Goal: Find specific page/section: Find specific page/section

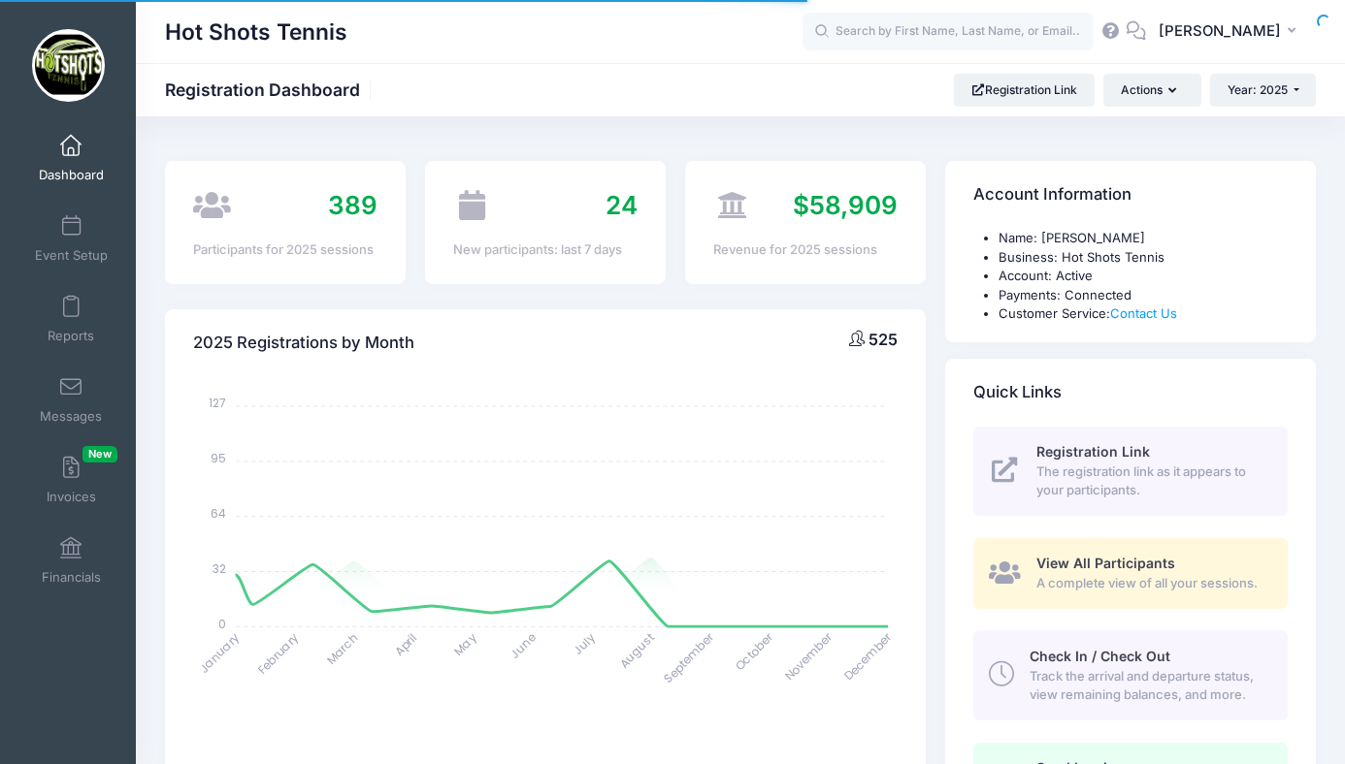
select select
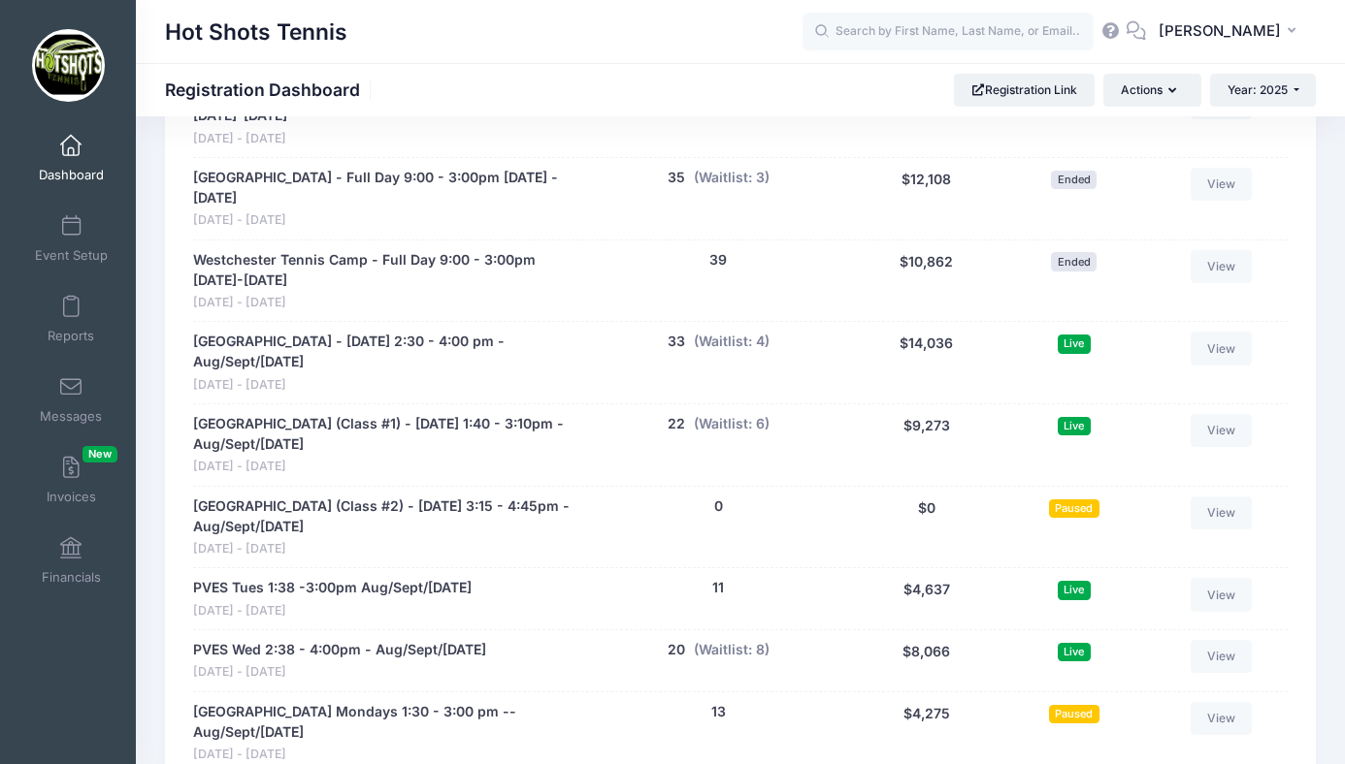
scroll to position [3756, 0]
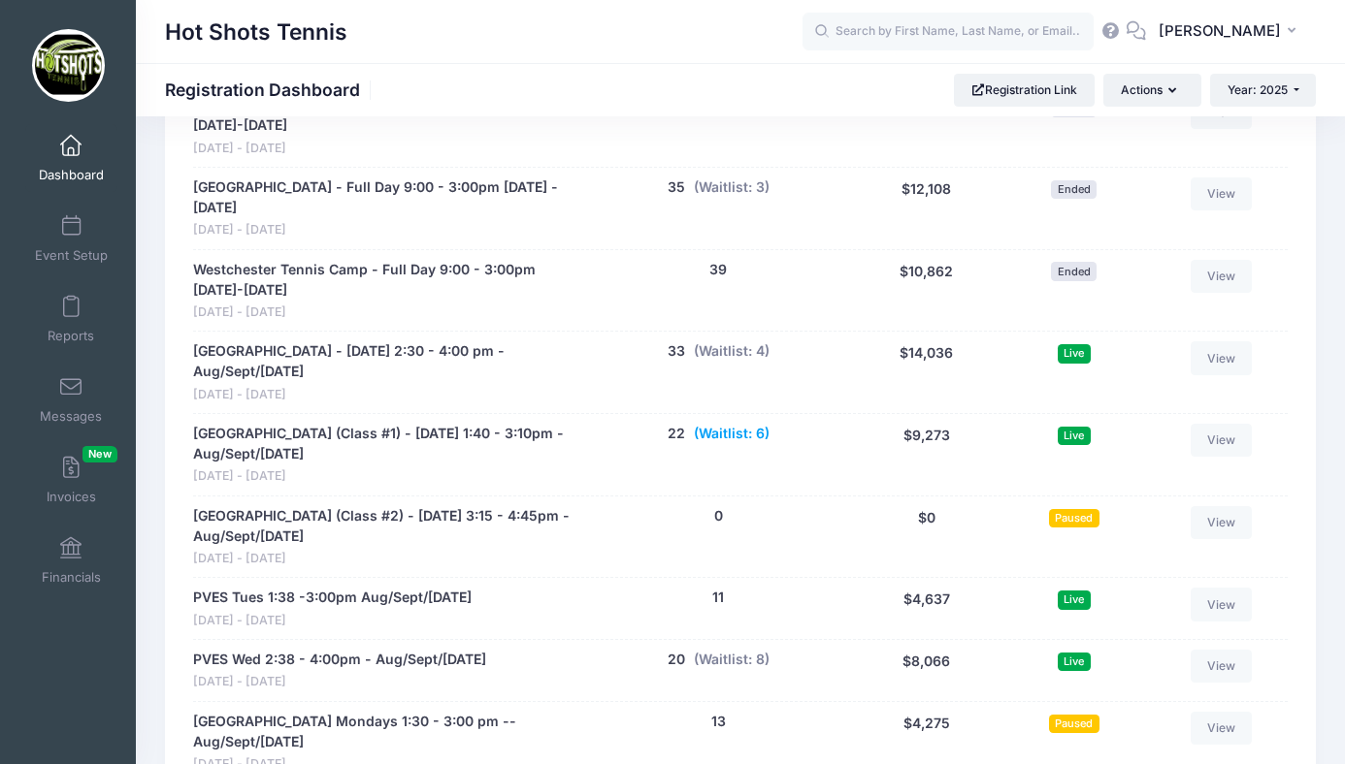
click at [722, 424] on button "(Waitlist: 6)" at bounding box center [732, 434] width 76 height 20
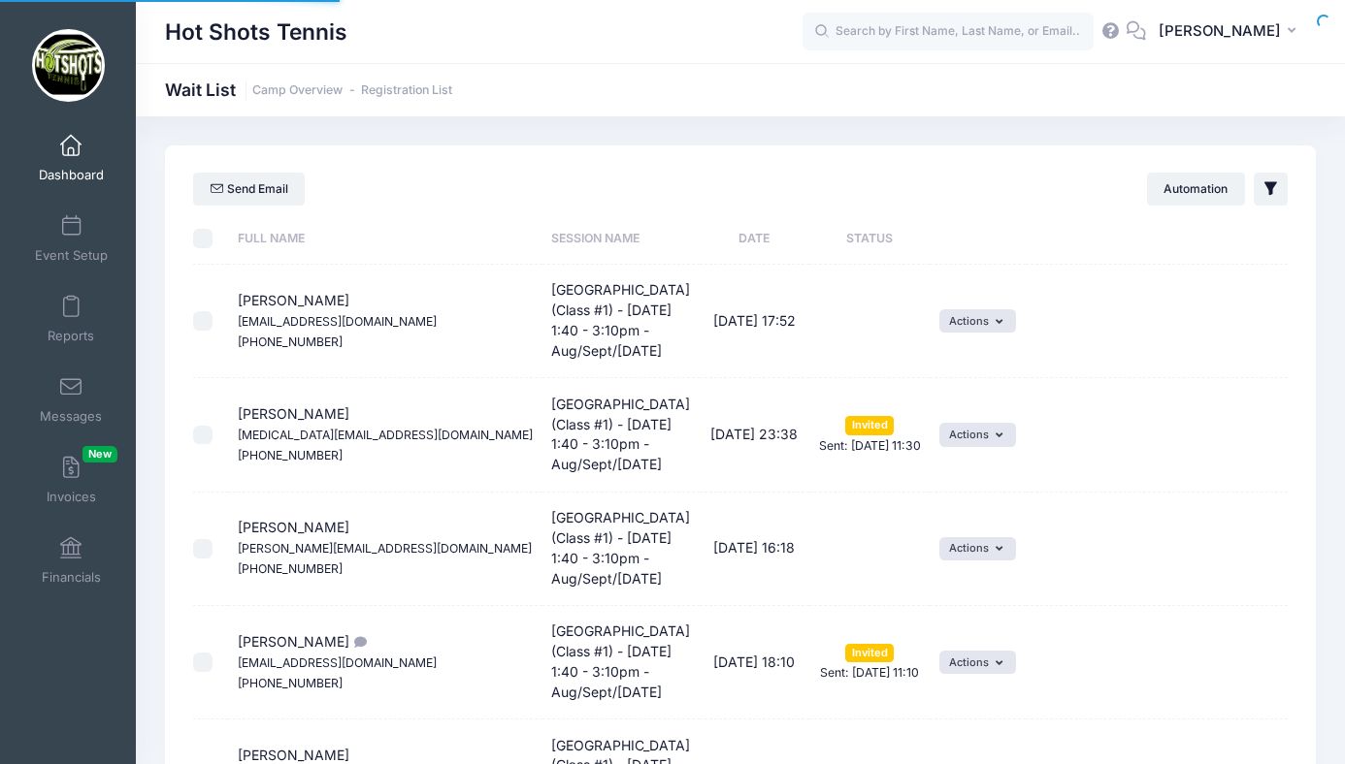
select select "50"
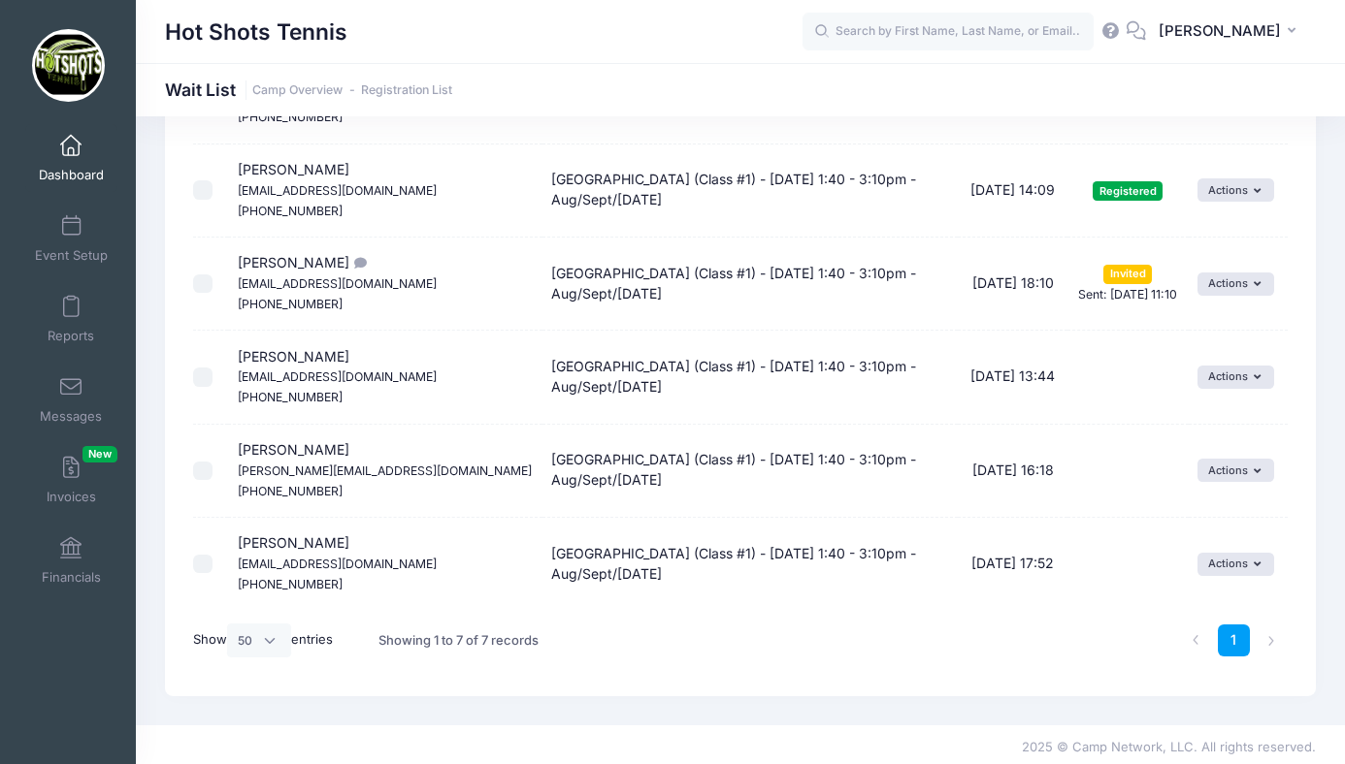
scroll to position [352, 0]
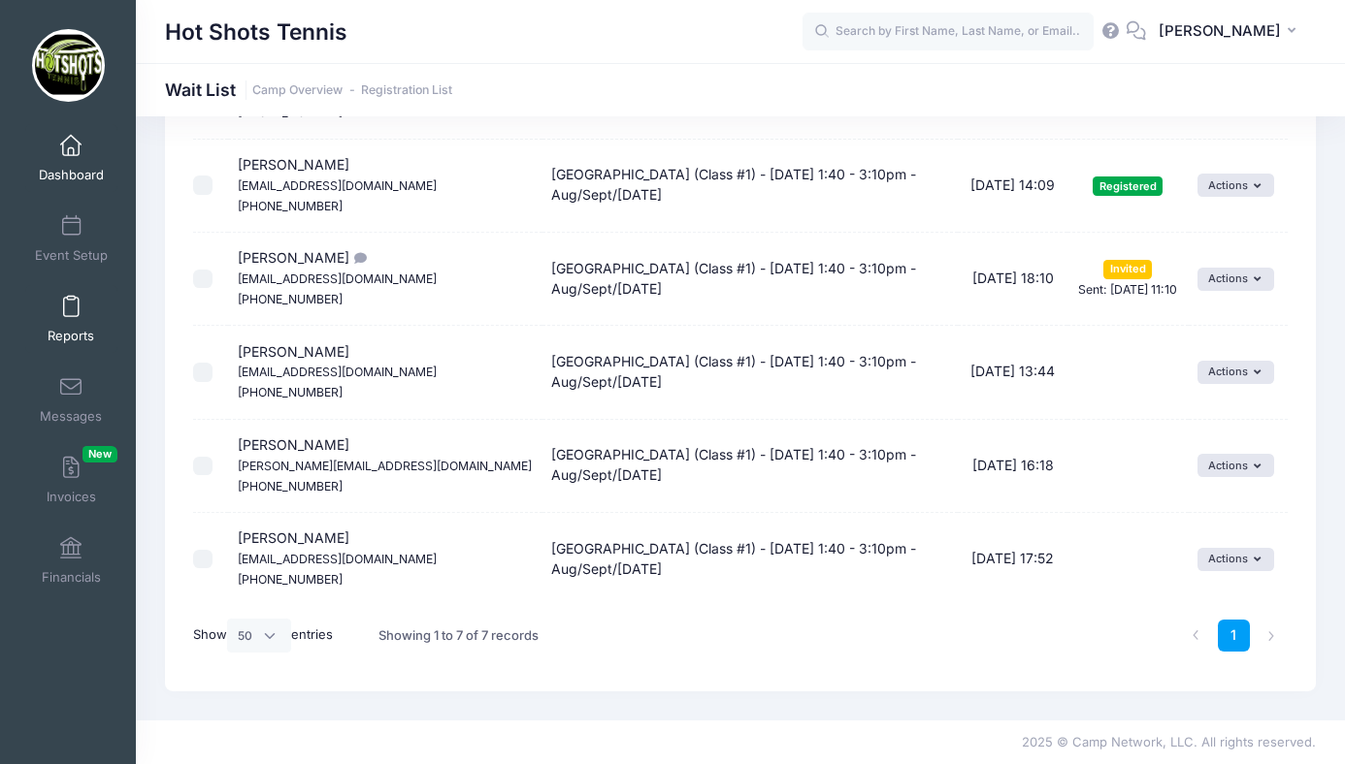
click at [68, 330] on span "Reports" at bounding box center [71, 336] width 47 height 16
